Goal: Task Accomplishment & Management: Complete application form

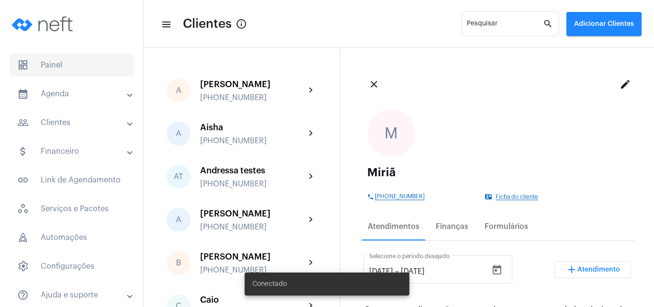
click at [82, 67] on span "dashboard Painel" at bounding box center [72, 65] width 124 height 23
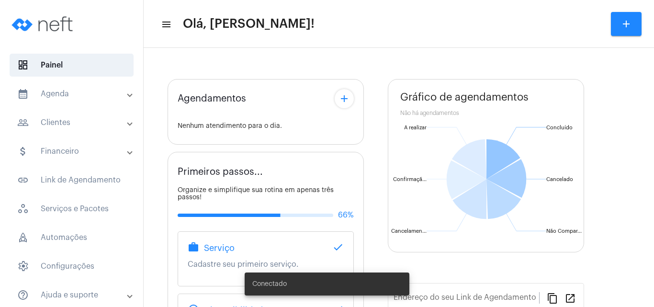
type input "[URL][DOMAIN_NAME]"
click at [338, 97] on div "Agendamentos add Nenhum atendimento para o dia. Primeiros passos... Organize e …" at bounding box center [399, 257] width 462 height 371
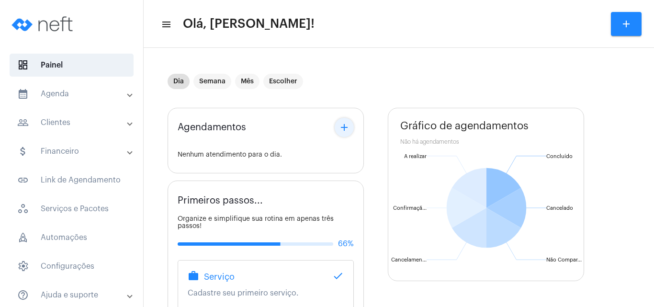
click at [345, 123] on mat-icon "add" at bounding box center [343, 127] width 11 height 11
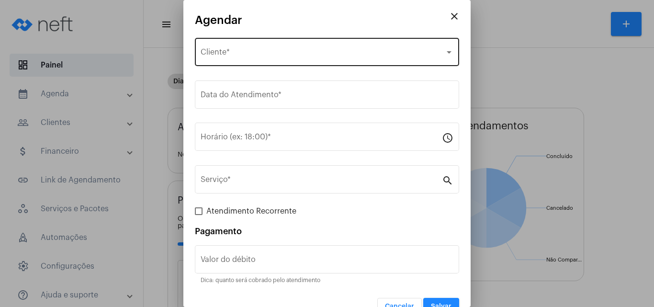
click at [244, 60] on div "Selecione o Cliente Cliente *" at bounding box center [327, 51] width 253 height 30
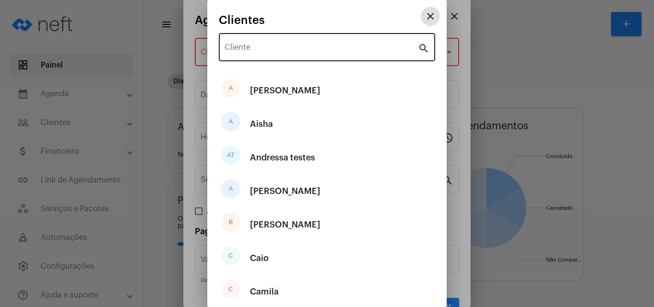
click at [247, 43] on div "Cliente" at bounding box center [320, 46] width 193 height 30
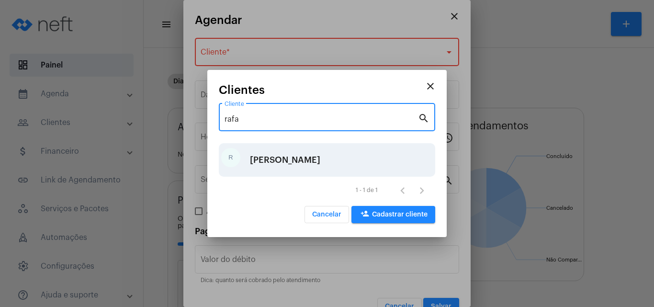
type input "rafa"
click at [274, 157] on div "[PERSON_NAME]" at bounding box center [285, 160] width 70 height 29
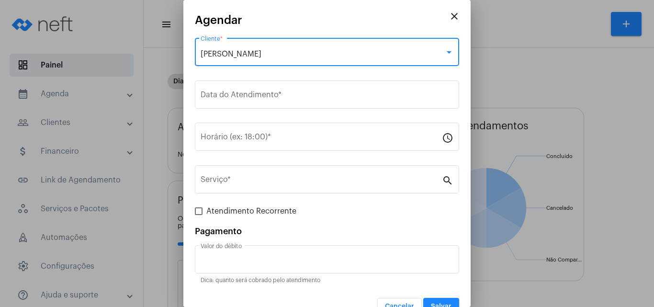
type input "R$"
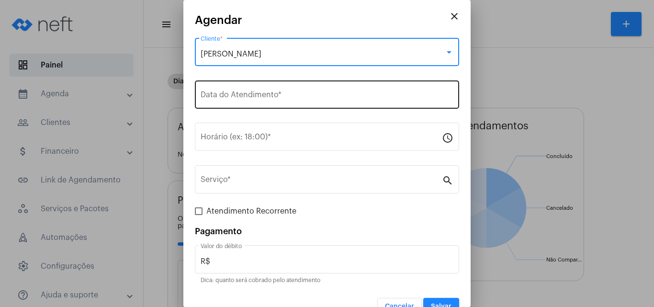
click at [252, 89] on div "Data do Atendimento *" at bounding box center [327, 94] width 253 height 30
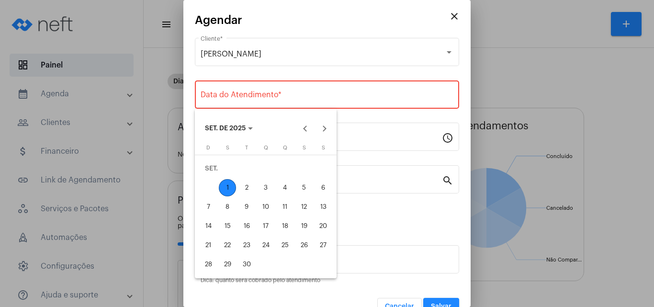
click at [249, 191] on div "2" at bounding box center [246, 187] width 17 height 17
type input "[DATE]"
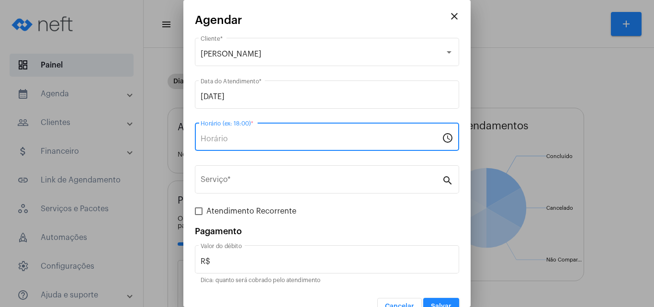
click at [240, 142] on input "Horário (ex: 18:00) *" at bounding box center [321, 139] width 241 height 9
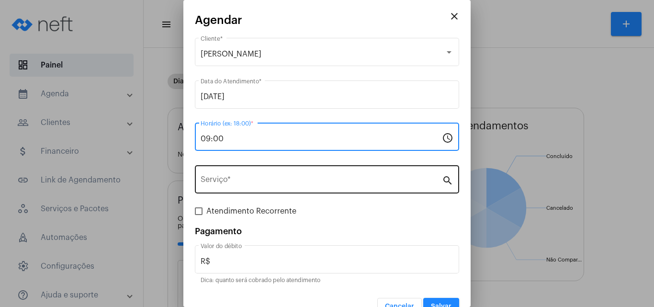
type input "09:00"
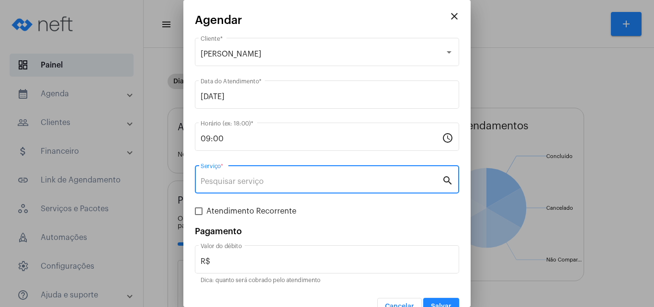
click at [238, 180] on input "Serviço *" at bounding box center [321, 181] width 241 height 9
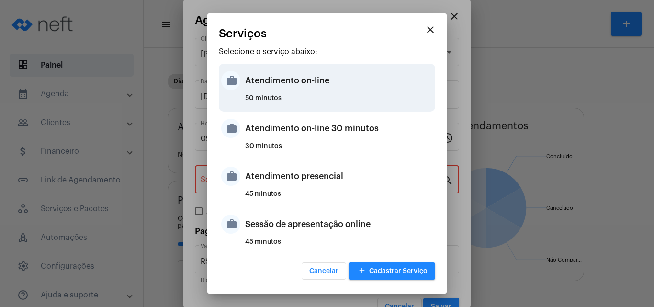
click at [283, 97] on div "50 minutos" at bounding box center [339, 102] width 188 height 14
type input "Atendimento on-line"
type input "R$ 0"
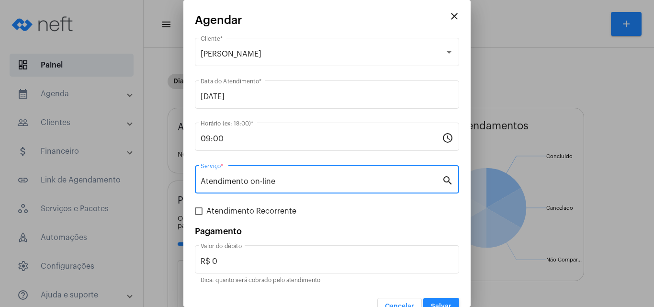
click at [438, 300] on button "Salvar" at bounding box center [441, 306] width 36 height 17
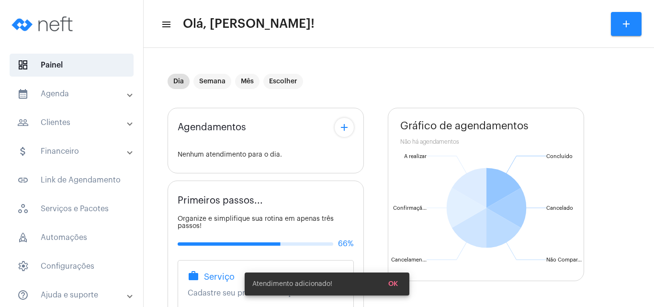
click at [341, 123] on mat-icon "add" at bounding box center [343, 127] width 11 height 11
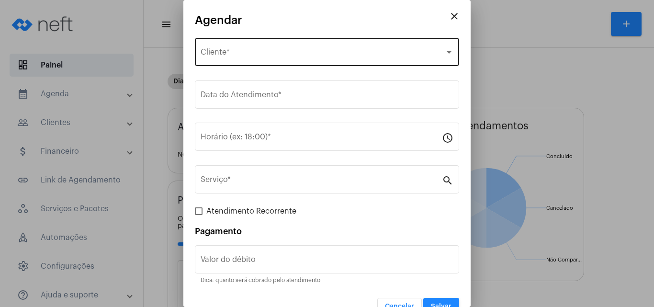
click at [269, 49] on div "Selecione o Cliente Cliente *" at bounding box center [327, 51] width 253 height 30
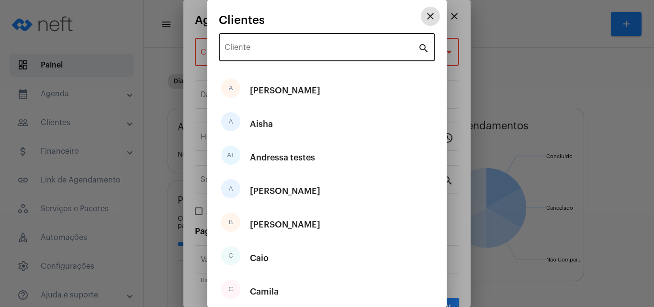
click at [258, 42] on div "Cliente" at bounding box center [320, 46] width 193 height 30
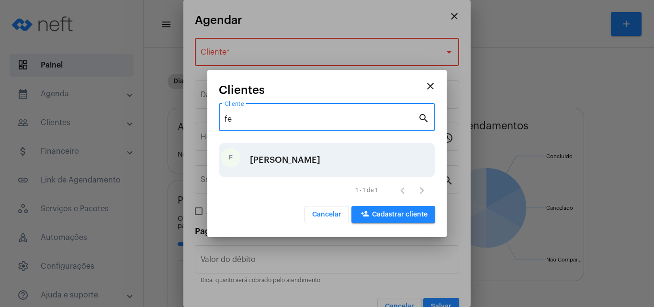
type input "fe"
click at [271, 157] on div "[PERSON_NAME]" at bounding box center [285, 160] width 70 height 29
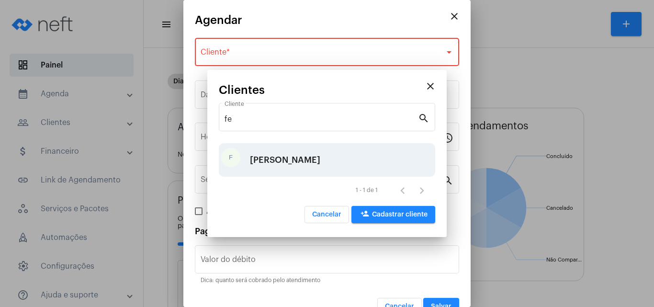
type input "R$"
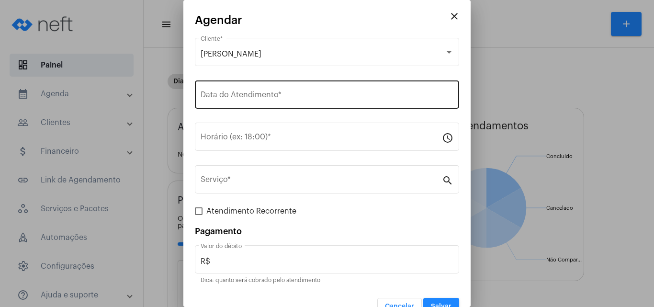
click at [248, 105] on div "Data do Atendimento *" at bounding box center [327, 94] width 253 height 30
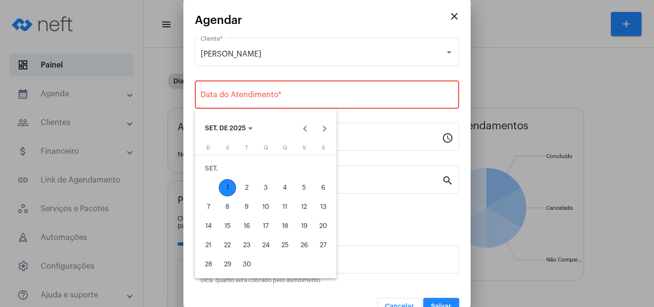
click at [246, 189] on div "2" at bounding box center [246, 187] width 17 height 17
type input "[DATE]"
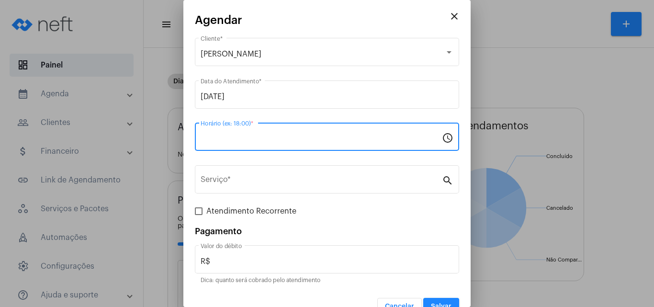
click at [238, 139] on input "Horário (ex: 18:00) *" at bounding box center [321, 139] width 241 height 9
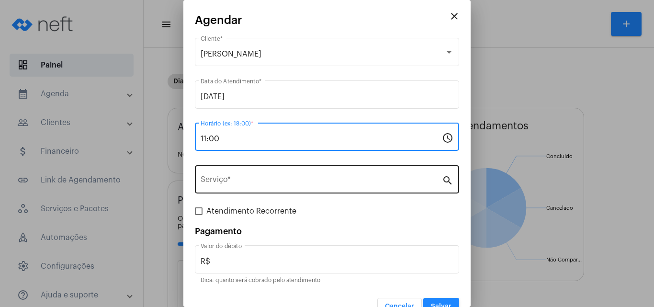
type input "11:00"
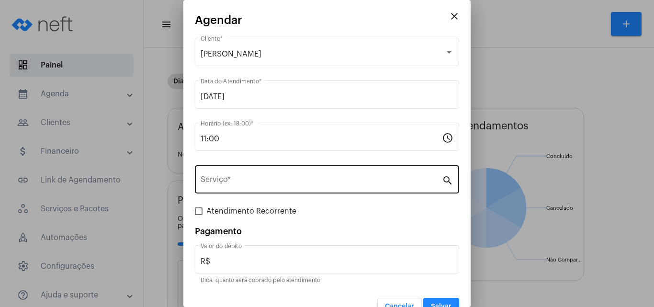
click at [240, 176] on div "Serviço *" at bounding box center [321, 178] width 241 height 30
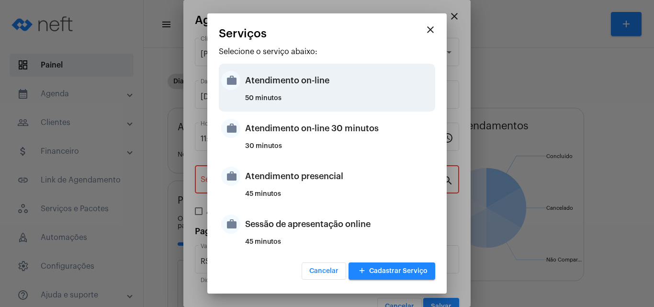
click at [268, 91] on div "Atendimento on-line" at bounding box center [339, 80] width 188 height 29
type input "Atendimento on-line"
type input "R$ 0"
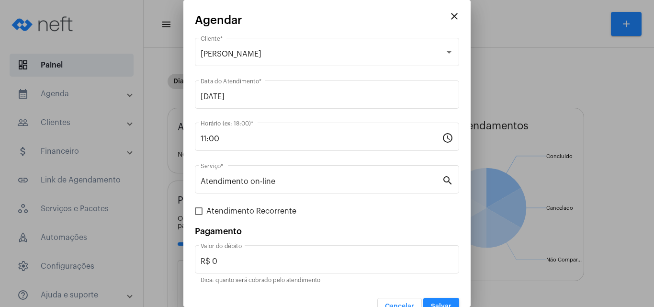
scroll to position [20, 0]
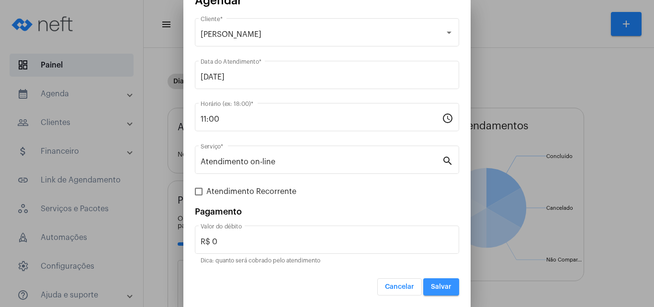
click at [436, 280] on button "Salvar" at bounding box center [441, 286] width 36 height 17
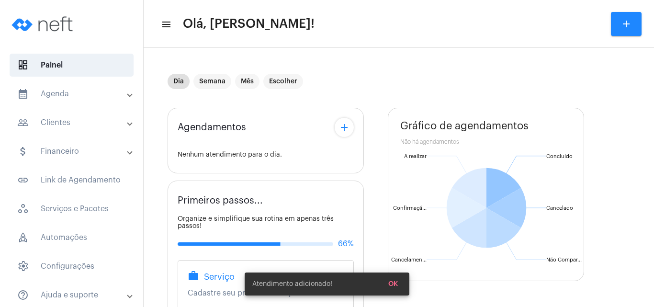
click at [351, 125] on button "add" at bounding box center [344, 127] width 19 height 19
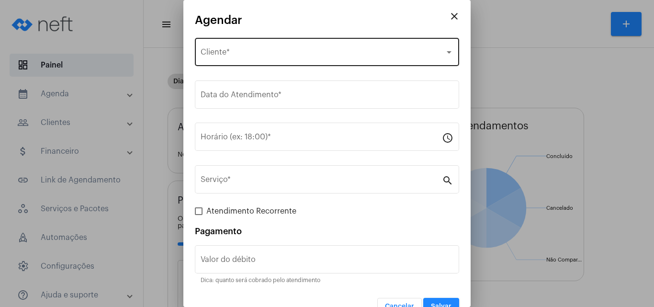
click at [255, 47] on div "Selecione o Cliente Cliente *" at bounding box center [327, 51] width 253 height 30
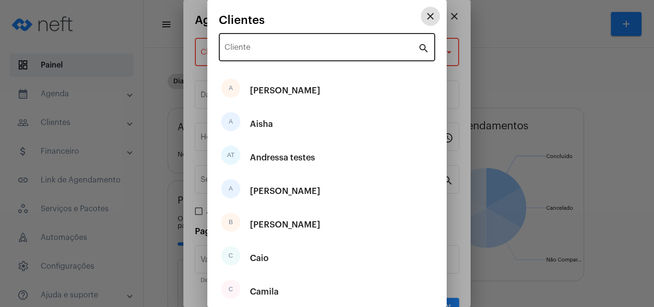
click at [254, 51] on input "Cliente" at bounding box center [320, 49] width 193 height 9
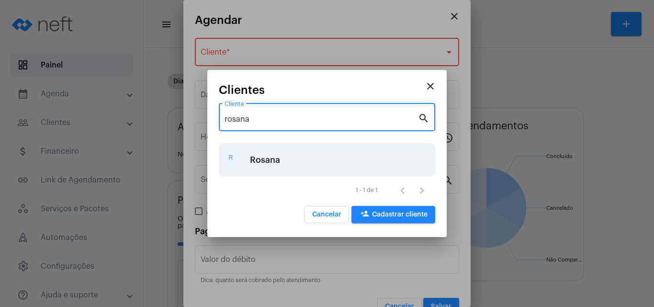
type input "rosana"
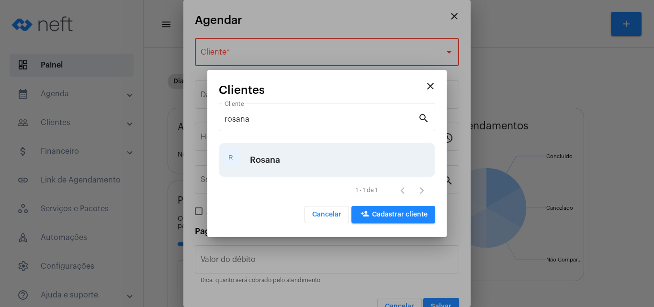
click at [312, 154] on div "R Rosana" at bounding box center [327, 160] width 216 height 34
type input "R$"
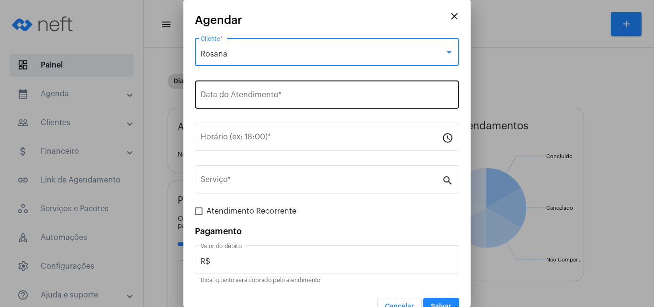
click at [251, 102] on div "Data do Atendimento *" at bounding box center [327, 94] width 253 height 30
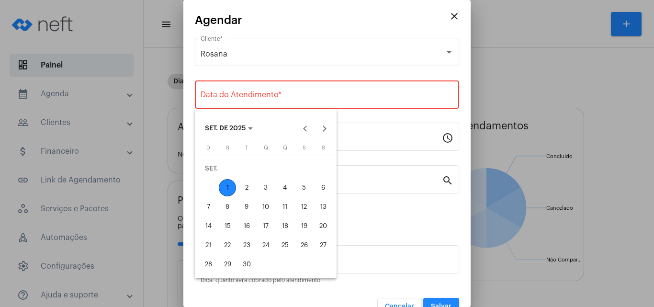
click at [250, 193] on div "2" at bounding box center [246, 187] width 17 height 17
type input "[DATE]"
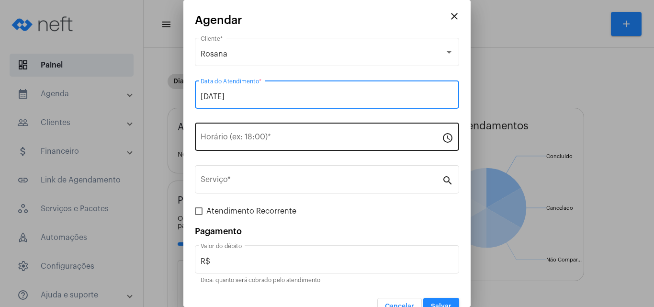
click at [240, 140] on input "Horário (ex: 18:00) *" at bounding box center [321, 139] width 241 height 9
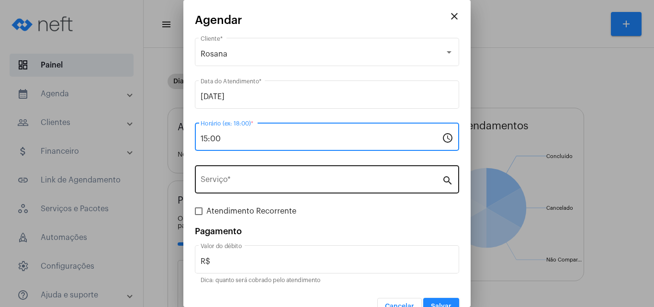
type input "15:00"
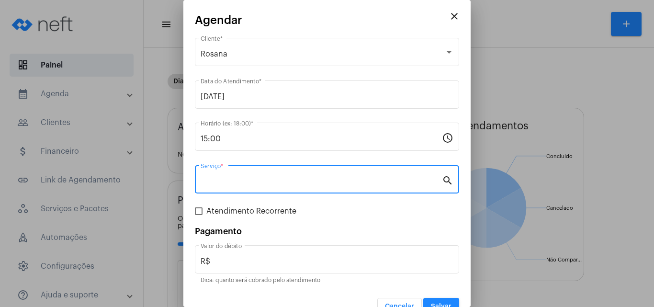
click at [232, 182] on input "Serviço *" at bounding box center [321, 181] width 241 height 9
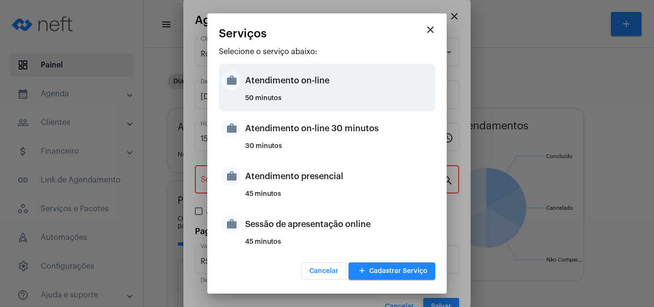
click at [260, 95] on div "50 minutos" at bounding box center [339, 102] width 188 height 14
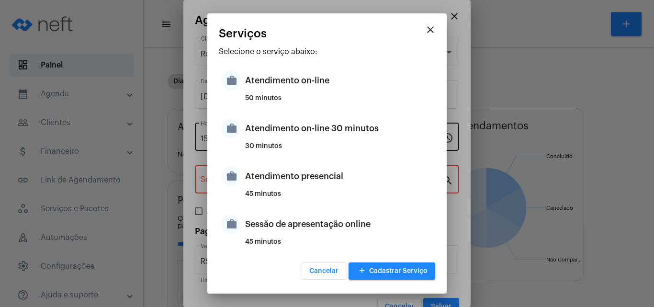
type input "Atendimento on-line"
type input "R$ 0"
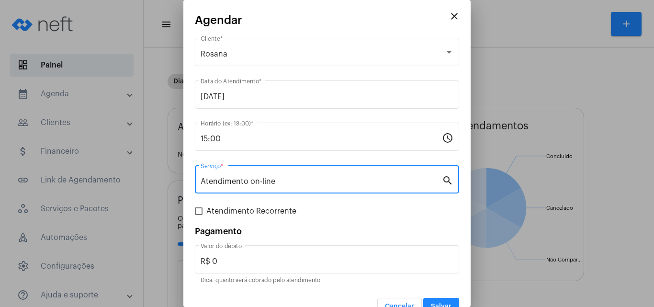
click at [437, 303] on span "Salvar" at bounding box center [441, 306] width 21 height 7
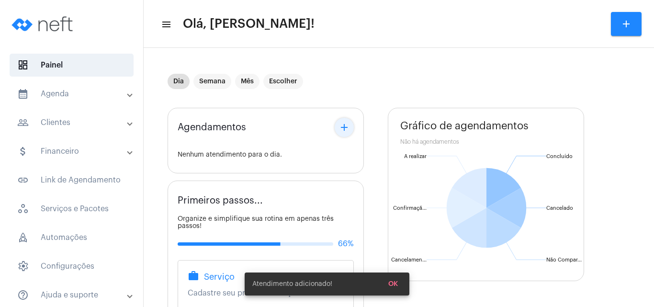
click at [348, 130] on mat-icon "add" at bounding box center [343, 127] width 11 height 11
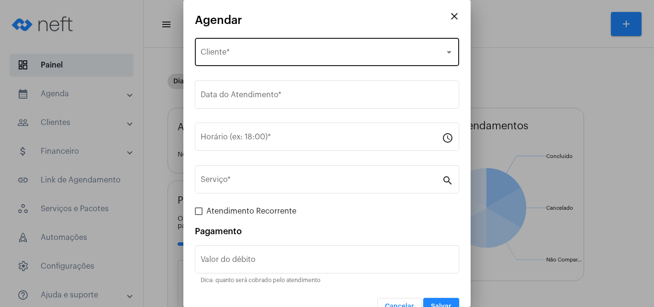
click at [230, 55] on span "Selecione o Cliente" at bounding box center [323, 54] width 244 height 9
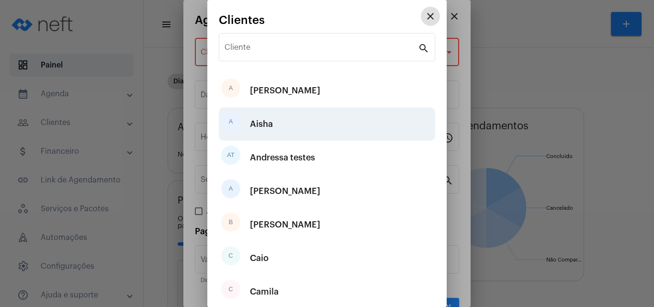
click at [269, 119] on div "Aisha" at bounding box center [261, 124] width 23 height 29
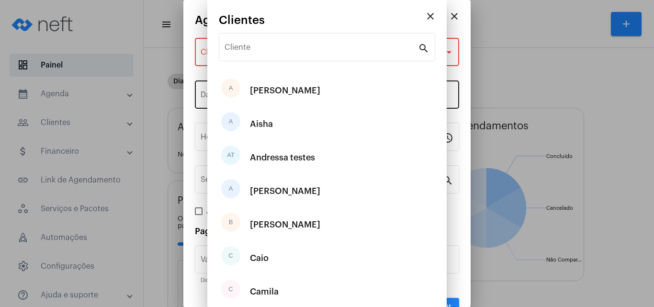
type input "R$"
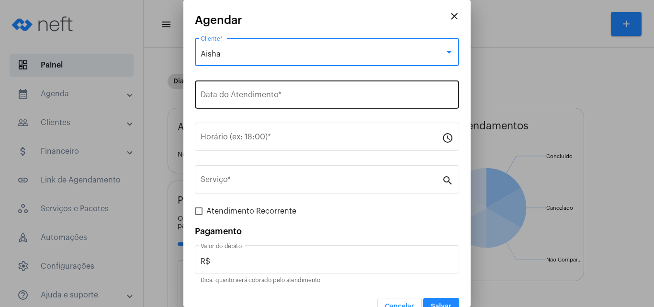
click at [251, 97] on input "Data do Atendimento *" at bounding box center [327, 96] width 253 height 9
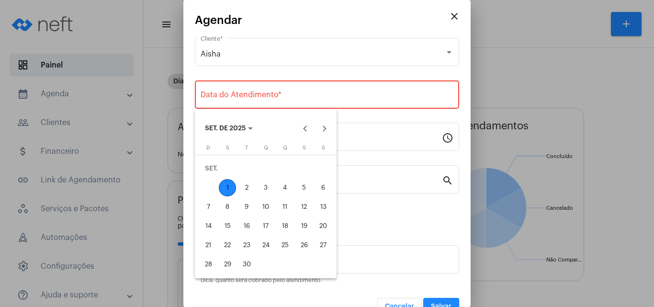
click at [247, 189] on div "2" at bounding box center [246, 187] width 17 height 17
type input "[DATE]"
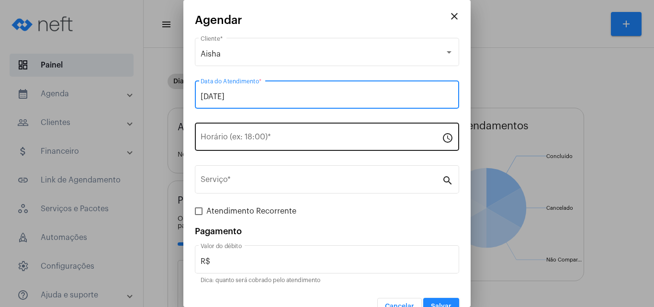
click at [234, 141] on input "Horário (ex: 18:00) *" at bounding box center [321, 139] width 241 height 9
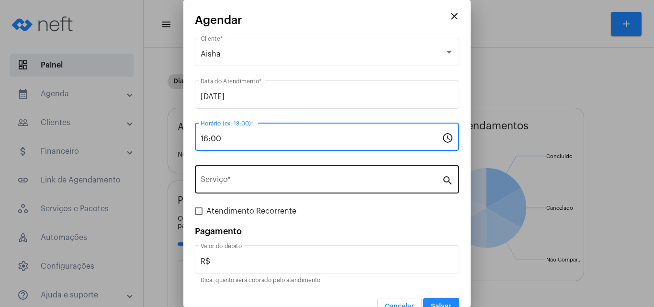
type input "16:00"
click at [232, 173] on div "Serviço *" at bounding box center [321, 178] width 241 height 30
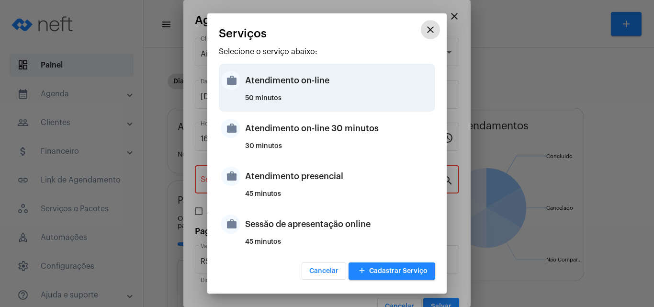
click at [281, 92] on div "Atendimento on-line" at bounding box center [339, 80] width 188 height 29
type input "Atendimento on-line"
type input "R$ 0"
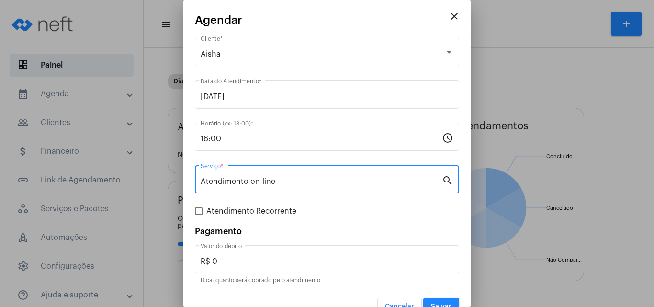
click at [438, 302] on button "Salvar" at bounding box center [441, 306] width 36 height 17
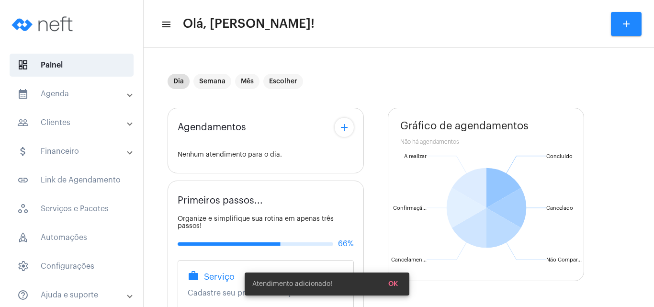
click at [352, 124] on button "add" at bounding box center [344, 127] width 19 height 19
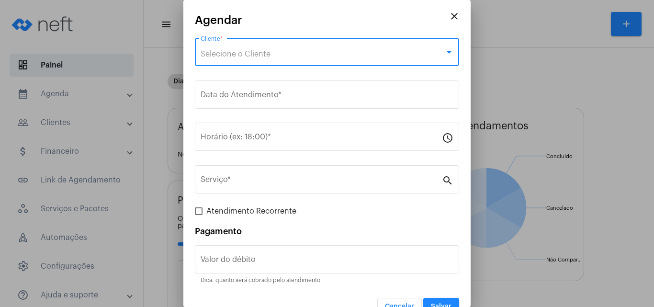
click at [242, 52] on span "Selecione o Cliente" at bounding box center [236, 54] width 70 height 8
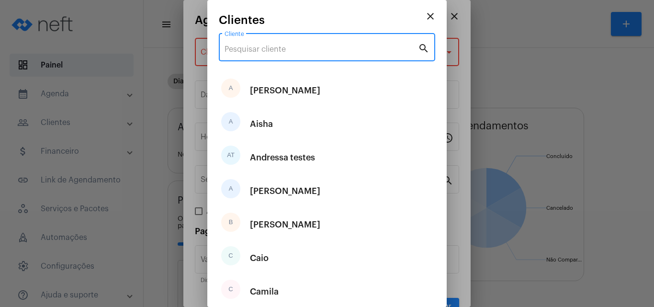
click at [242, 51] on input "Cliente" at bounding box center [320, 49] width 193 height 9
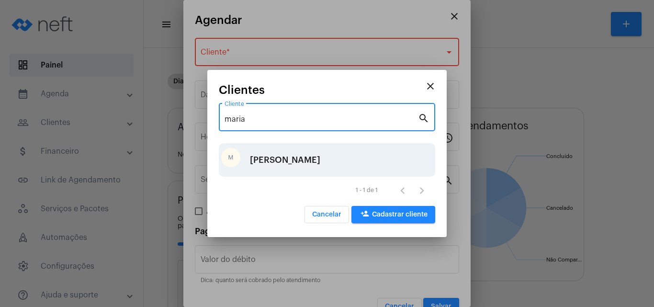
type input "maria"
click at [263, 159] on div "[PERSON_NAME]" at bounding box center [285, 160] width 70 height 29
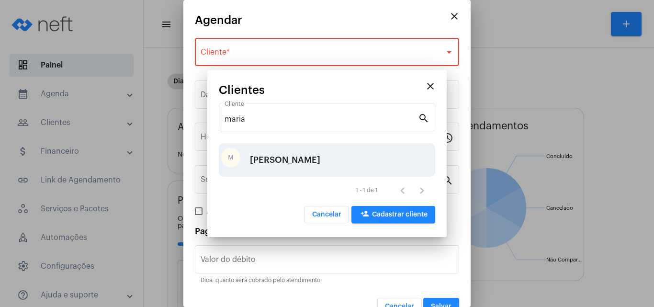
type input "R$"
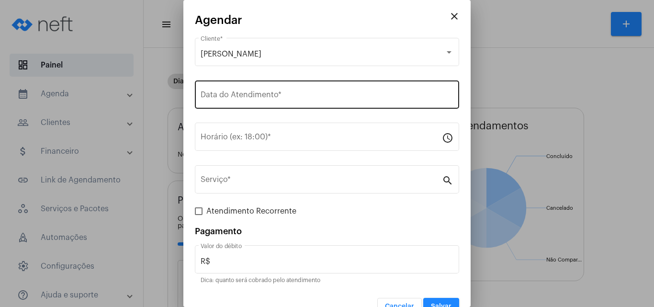
click at [236, 90] on div "Data do Atendimento *" at bounding box center [327, 94] width 253 height 30
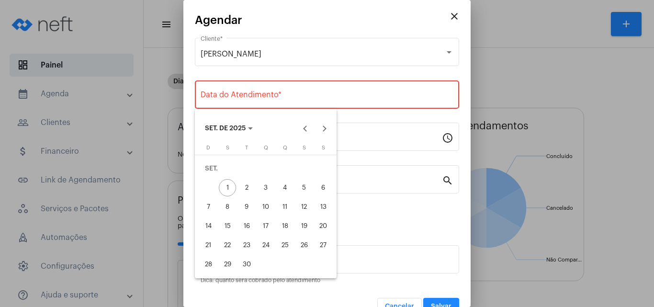
click at [246, 186] on div "2" at bounding box center [246, 187] width 17 height 17
type input "[DATE]"
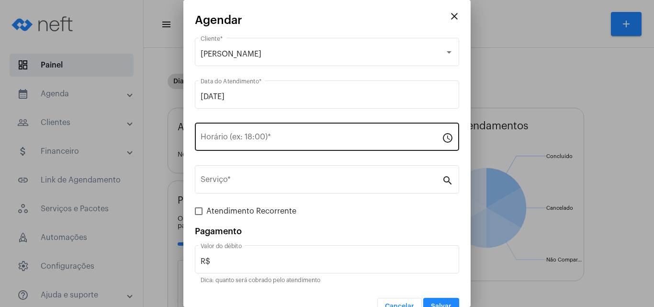
click at [232, 143] on div "Horário (ex: 18:00) *" at bounding box center [321, 136] width 241 height 30
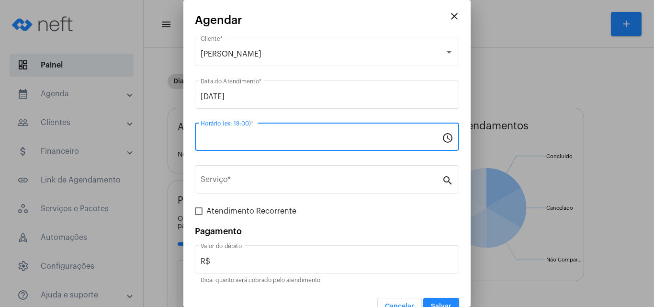
type input "1"
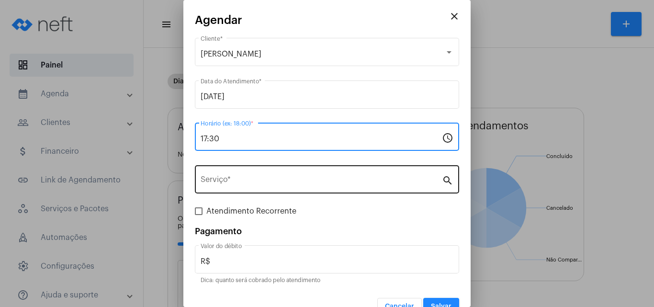
type input "17:30"
click at [246, 182] on input "Serviço *" at bounding box center [321, 181] width 241 height 9
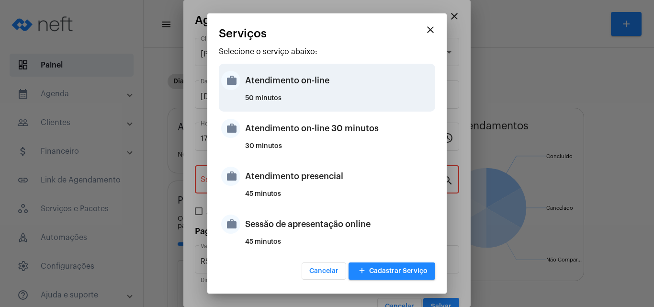
click at [286, 89] on div "Atendimento on-line" at bounding box center [339, 80] width 188 height 29
type input "Atendimento on-line"
type input "R$ 0"
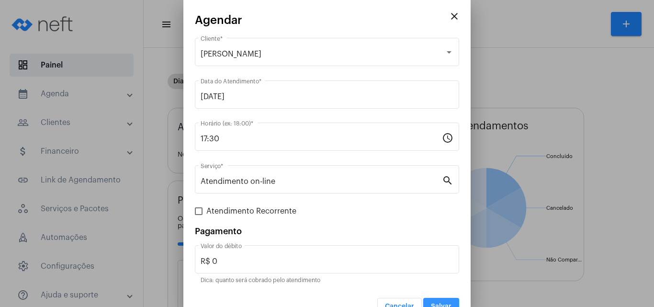
click at [439, 299] on button "Salvar" at bounding box center [441, 306] width 36 height 17
